Goal: Find contact information: Find contact information

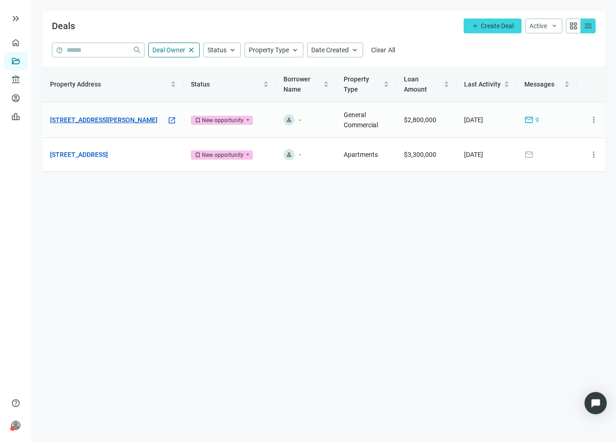
click at [107, 124] on link "[STREET_ADDRESS][PERSON_NAME]" at bounding box center [103, 120] width 107 height 10
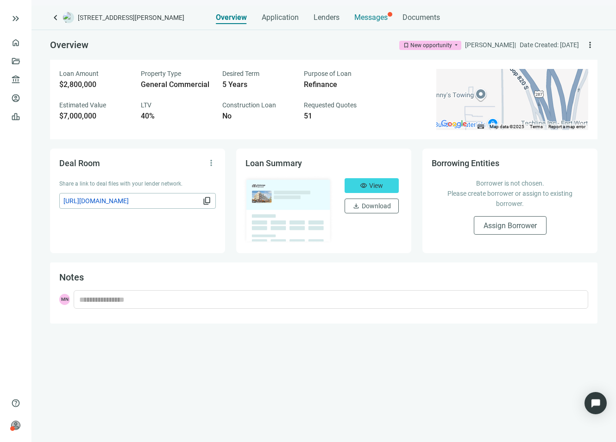
click at [356, 18] on span "Messages" at bounding box center [370, 17] width 33 height 9
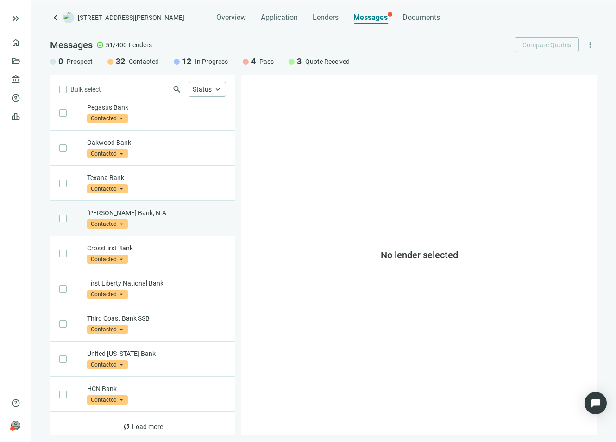
scroll to position [402, 0]
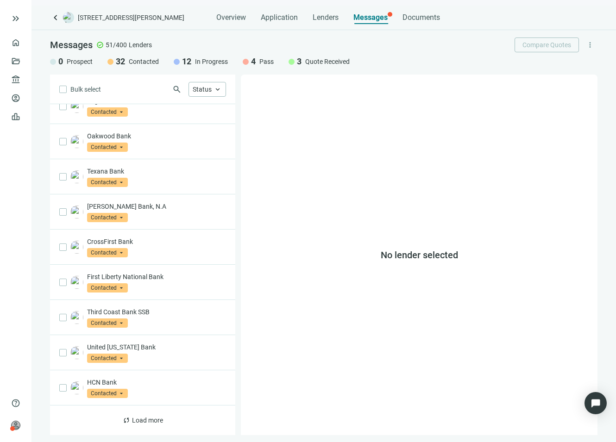
click at [314, 59] on span "Quote Received" at bounding box center [327, 61] width 44 height 9
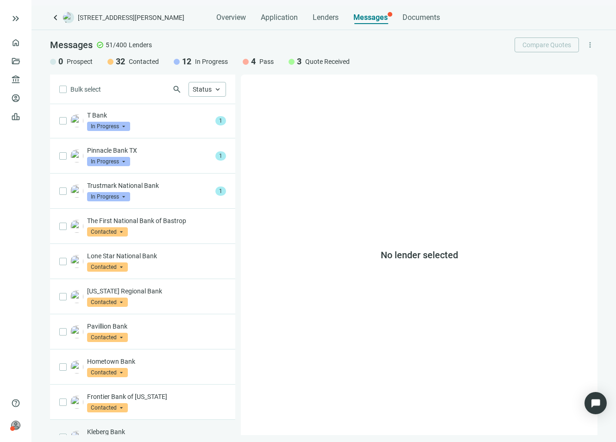
scroll to position [0, 0]
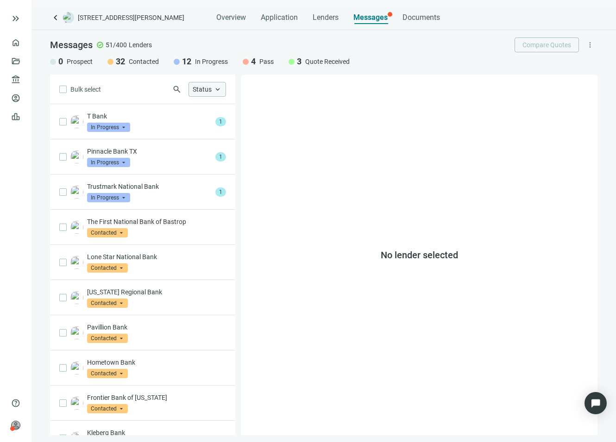
click at [220, 88] on span "keyboard_arrow_up" at bounding box center [217, 89] width 8 height 8
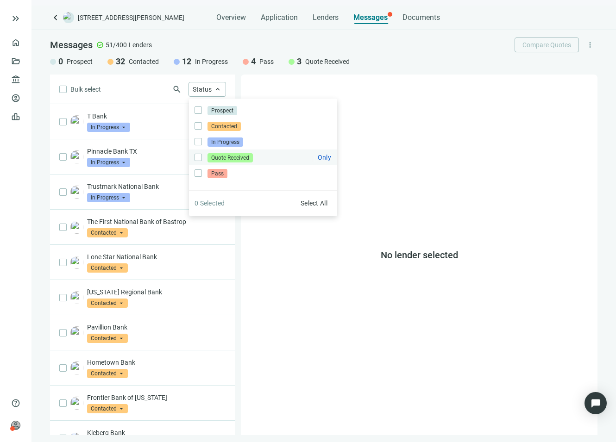
click at [212, 157] on span "Quote Received" at bounding box center [229, 157] width 45 height 9
click at [152, 87] on div "Bulk select search Status close Prospect Only Contacted Only In Progress Only Q…" at bounding box center [142, 255] width 185 height 361
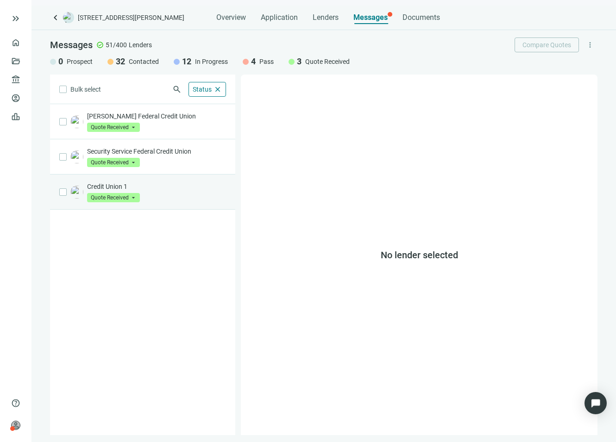
click at [178, 182] on p "Credit Union 1" at bounding box center [156, 186] width 139 height 9
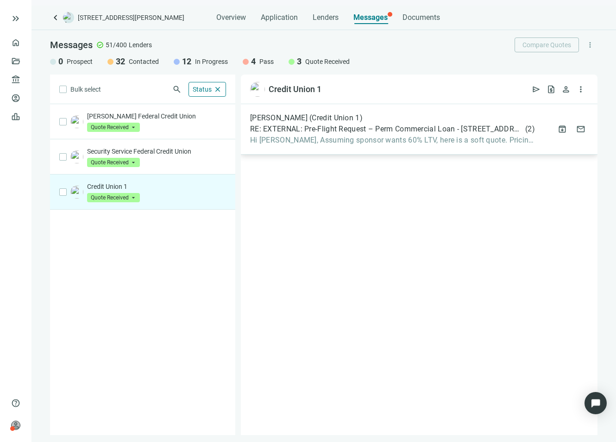
click at [284, 144] on span "Hi [PERSON_NAME], Assuming sponsor wants 60% LTV, here is a soft quote. Pricing…" at bounding box center [392, 140] width 285 height 9
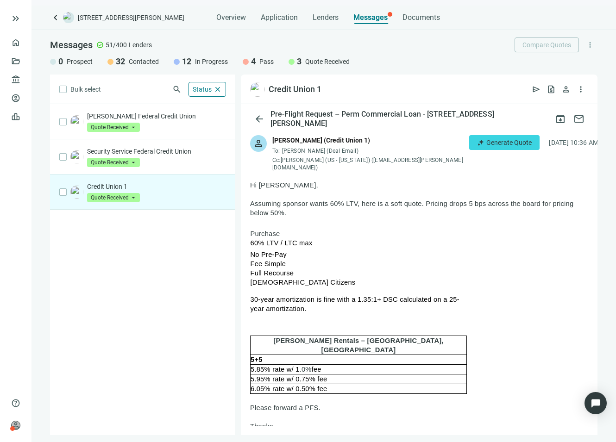
scroll to position [46, 0]
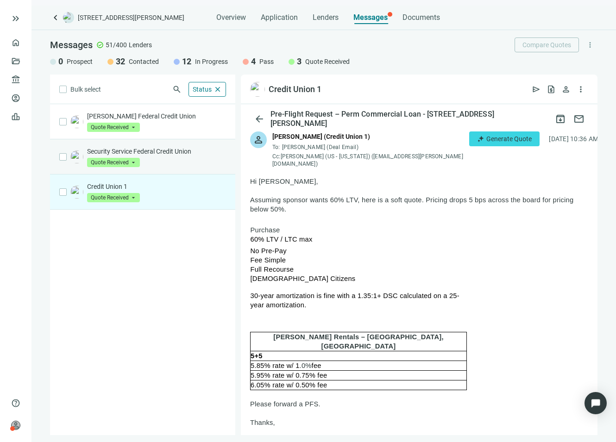
click at [183, 159] on div "Security Service Federal Credit Union Quote Received arrow_drop_down" at bounding box center [156, 157] width 139 height 20
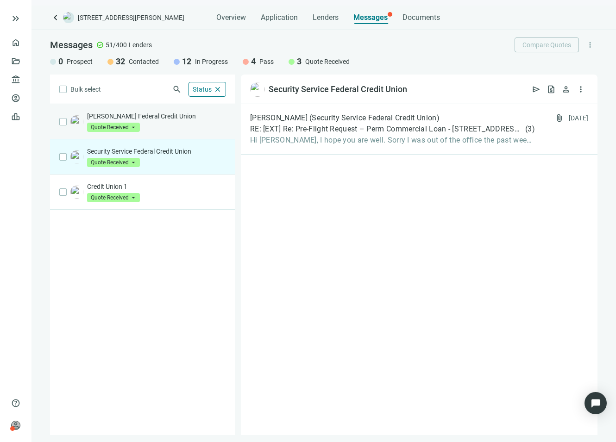
click at [178, 126] on div "[PERSON_NAME] Federal Credit Union Quote Received arrow_drop_down" at bounding box center [156, 122] width 139 height 20
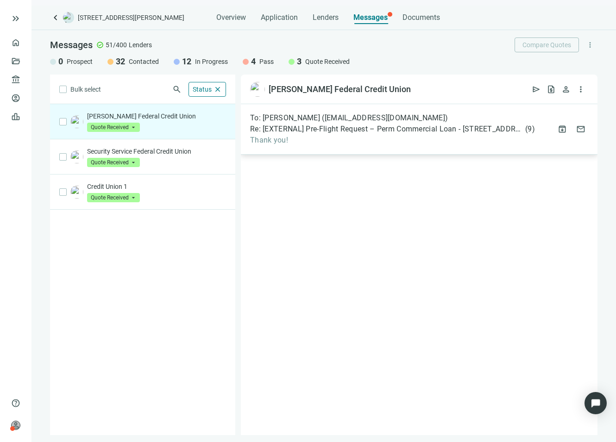
click at [386, 144] on span "Thank you!" at bounding box center [392, 140] width 285 height 9
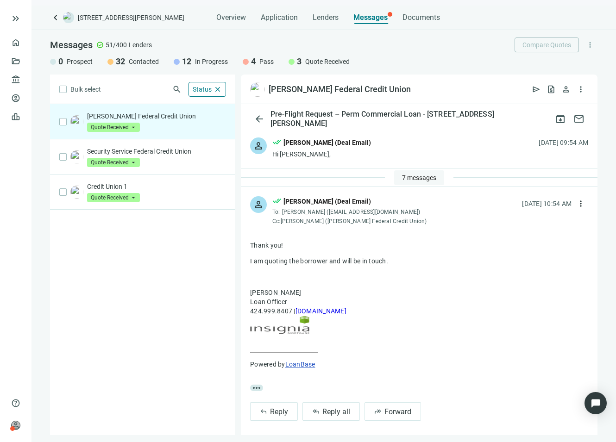
click at [409, 179] on span "7 messages" at bounding box center [419, 177] width 34 height 7
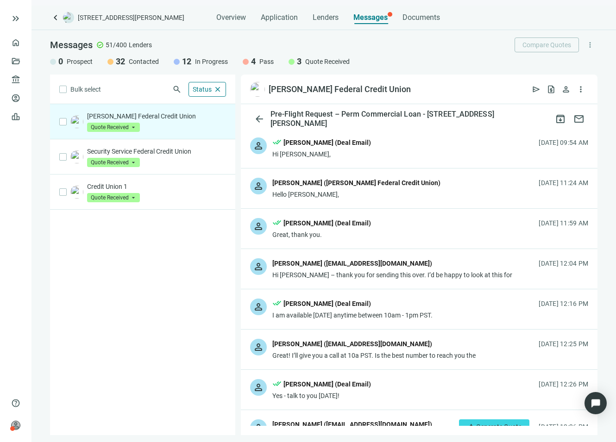
click at [354, 157] on div "Hi [PERSON_NAME]," at bounding box center [321, 154] width 99 height 9
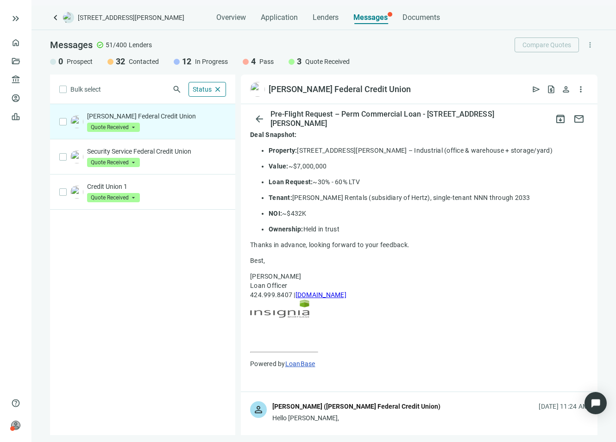
scroll to position [417, 0]
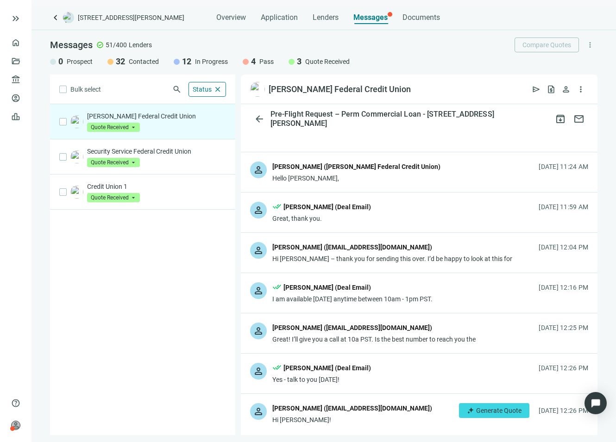
click at [372, 181] on div "Hello [PERSON_NAME]," at bounding box center [356, 178] width 168 height 9
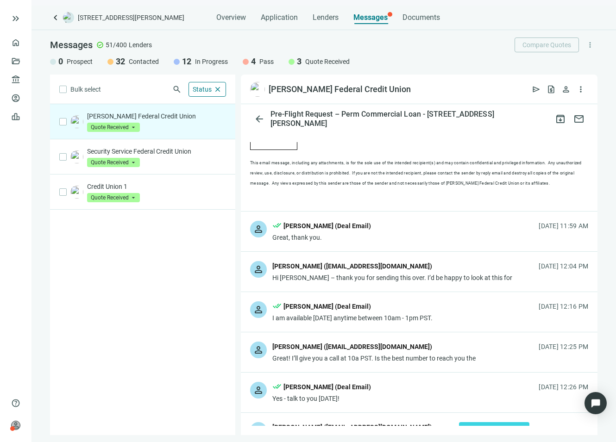
scroll to position [1204, 0]
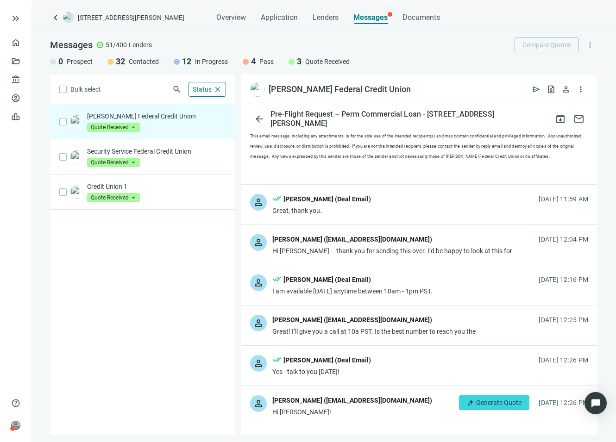
click at [364, 210] on div "person done_all [PERSON_NAME] (Deal Email) Great, thank you. [DATE] 11:59 AM" at bounding box center [419, 205] width 357 height 40
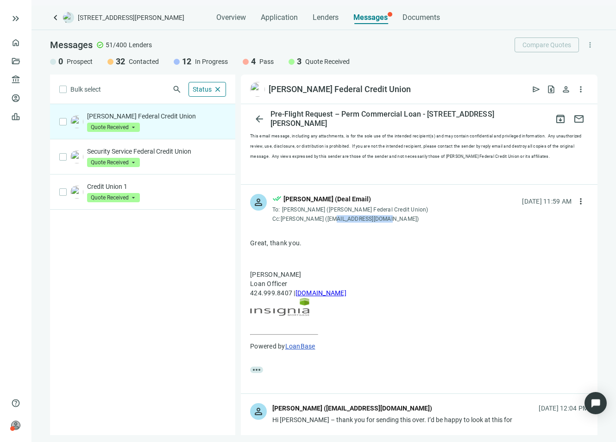
drag, startPoint x: 385, startPoint y: 214, endPoint x: 331, endPoint y: 217, distance: 54.3
click at [331, 217] on div "done_all [PERSON_NAME] (Deal Email) To: [PERSON_NAME] ([PERSON_NAME] Federal Cr…" at bounding box center [351, 209] width 158 height 31
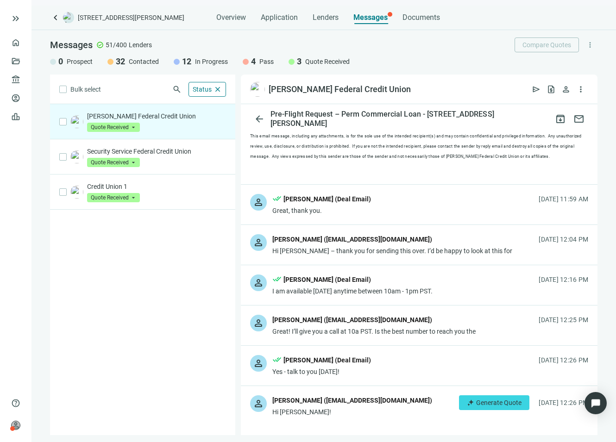
click at [376, 246] on div "Hi [PERSON_NAME] – thank you for sending this over. I’d be happy to look at thi…" at bounding box center [392, 250] width 240 height 9
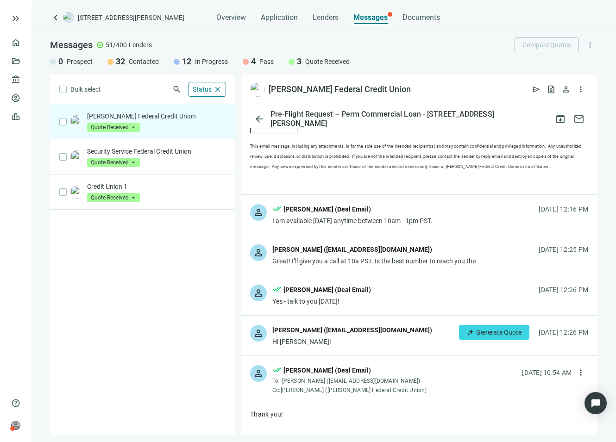
scroll to position [2177, 0]
click at [366, 216] on div "I am available [DATE] anytime between 10am - 1pm PST." at bounding box center [352, 220] width 160 height 9
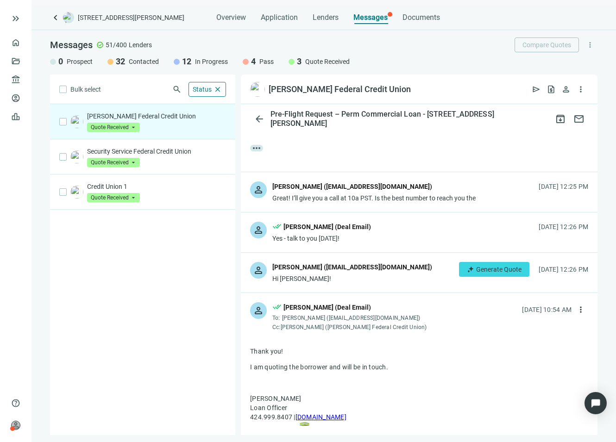
click at [353, 194] on div "Great! I’ll give you a call at 10a PST. Is the best number to reach you the" at bounding box center [373, 198] width 203 height 9
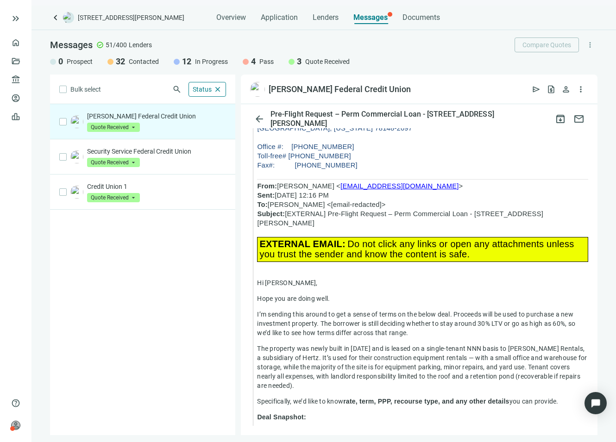
scroll to position [3010, 0]
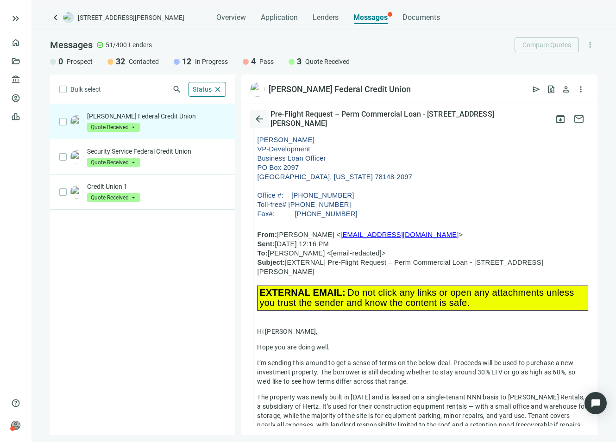
click at [261, 118] on span "arrow_back" at bounding box center [259, 118] width 11 height 11
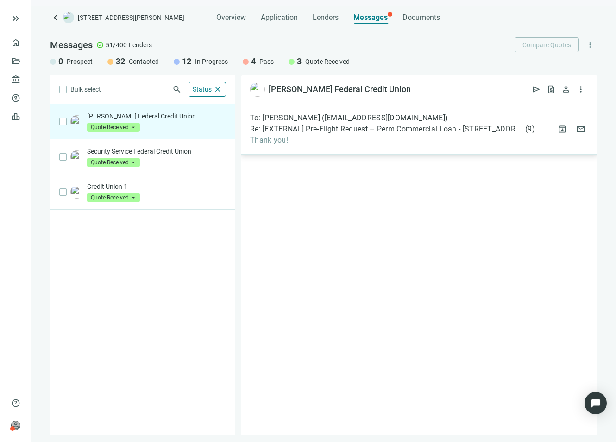
click at [310, 145] on div "To: [PERSON_NAME] ([EMAIL_ADDRESS][DOMAIN_NAME]) Re: [EXTERNAL] Pre-Flight Requ…" at bounding box center [419, 129] width 357 height 50
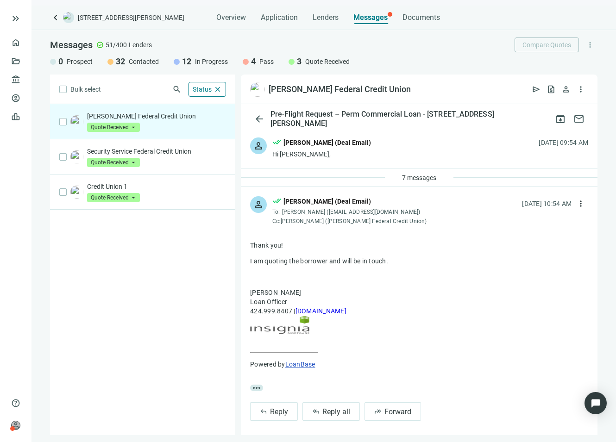
scroll to position [5, 0]
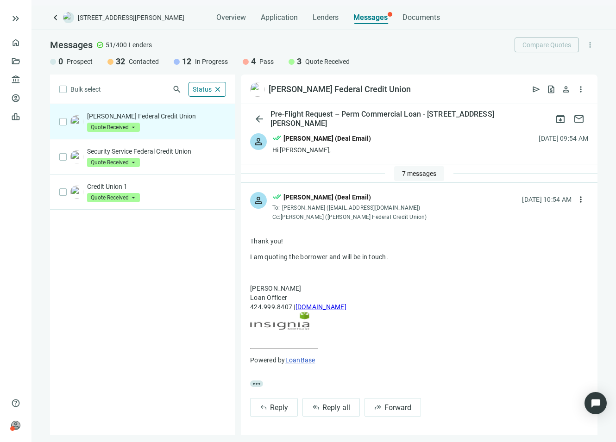
click at [410, 178] on button "7 messages" at bounding box center [419, 173] width 50 height 15
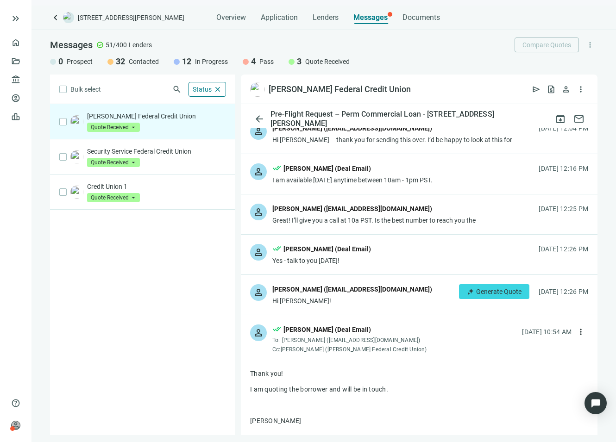
scroll to position [144, 0]
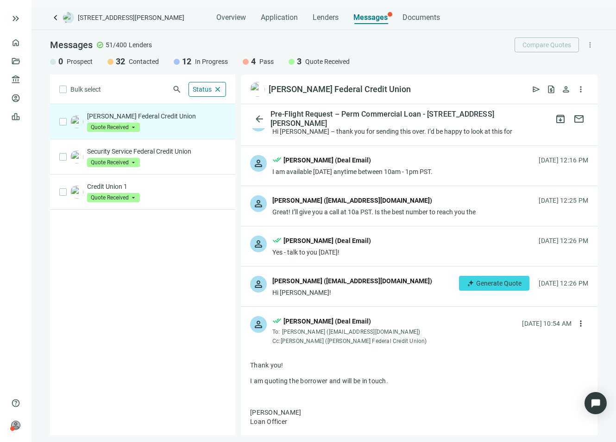
click at [345, 279] on div "[PERSON_NAME] ([EMAIL_ADDRESS][DOMAIN_NAME])" at bounding box center [352, 281] width 160 height 10
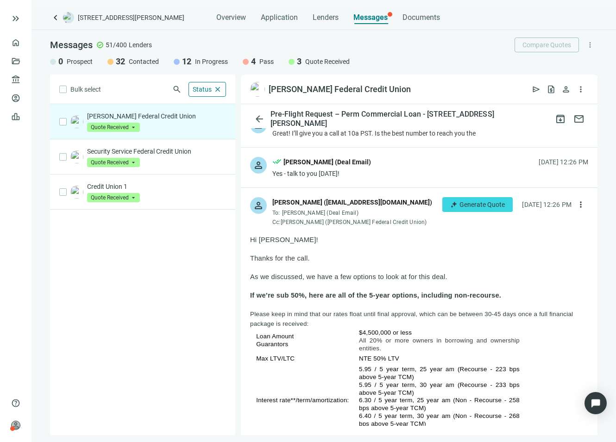
scroll to position [236, 0]
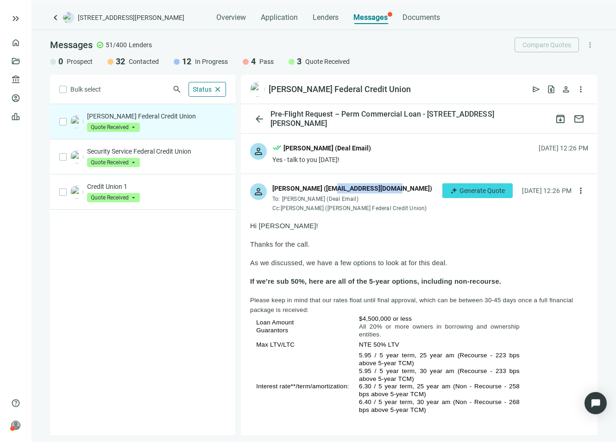
drag, startPoint x: 391, startPoint y: 188, endPoint x: 329, endPoint y: 189, distance: 61.6
click at [329, 189] on div "[PERSON_NAME] ([EMAIL_ADDRESS][DOMAIN_NAME])" at bounding box center [352, 189] width 160 height 12
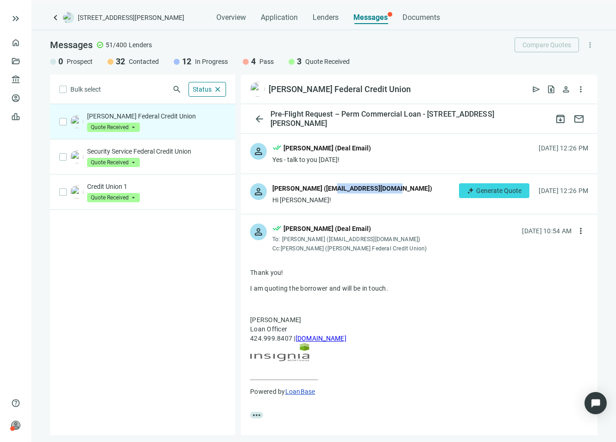
copy div "[EMAIL_ADDRESS][DOMAIN_NAME])"
click at [408, 213] on div "person [PERSON_NAME] ([EMAIL_ADDRESS][DOMAIN_NAME]) Hi [PERSON_NAME]! Generate …" at bounding box center [419, 194] width 357 height 40
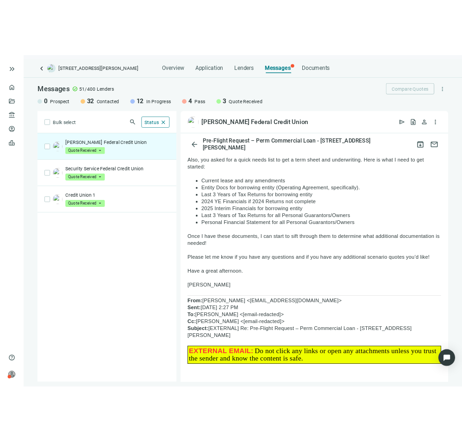
scroll to position [931, 0]
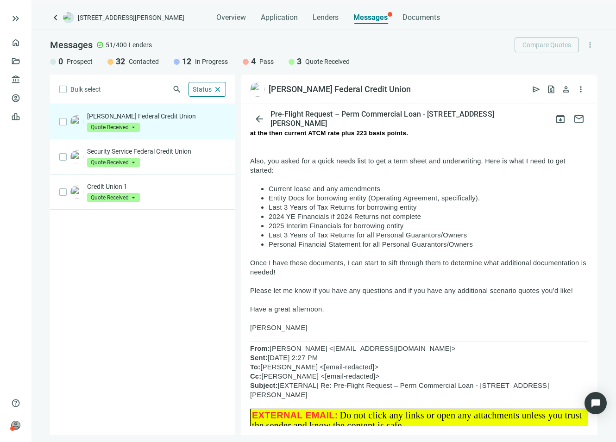
drag, startPoint x: 424, startPoint y: 91, endPoint x: 256, endPoint y: 97, distance: 168.2
click at [256, 97] on div "[PERSON_NAME] Federal Credit Union open_in_new send request_quote person more_v…" at bounding box center [419, 90] width 357 height 30
copy div "[PERSON_NAME] Federal Credit Union"
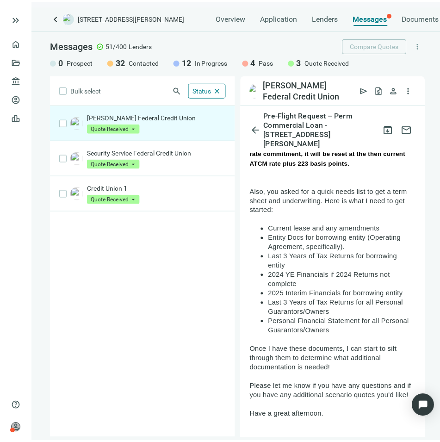
scroll to position [1235, 0]
